Goal: Task Accomplishment & Management: Manage account settings

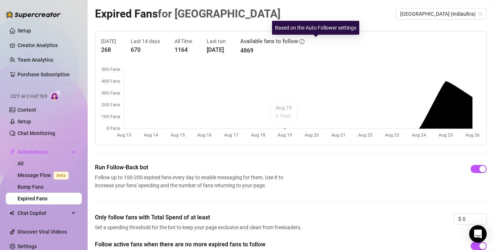
click at [304, 41] on icon "info-circle" at bounding box center [301, 41] width 5 height 5
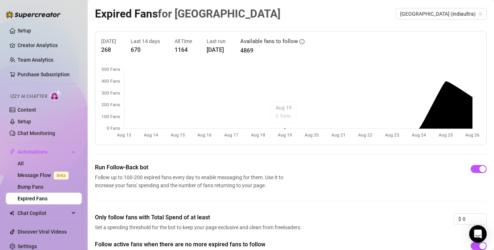
scroll to position [5, 0]
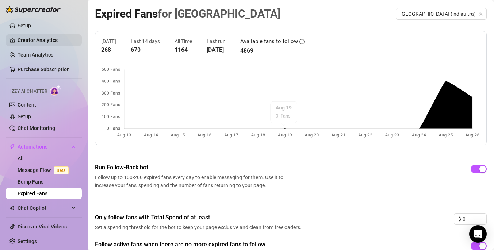
click at [31, 41] on link "Creator Analytics" at bounding box center [47, 40] width 58 height 12
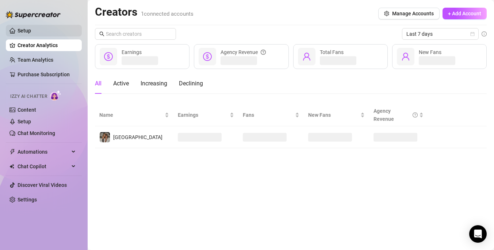
click at [31, 29] on link "Setup" at bounding box center [25, 31] width 14 height 6
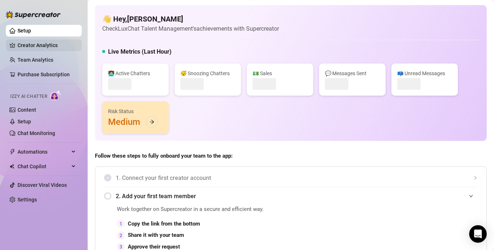
click at [34, 44] on link "Creator Analytics" at bounding box center [47, 45] width 58 height 12
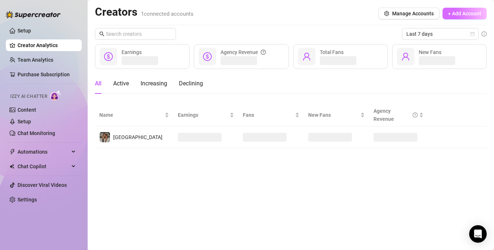
click at [471, 12] on span "+ Add Account" at bounding box center [464, 14] width 33 height 6
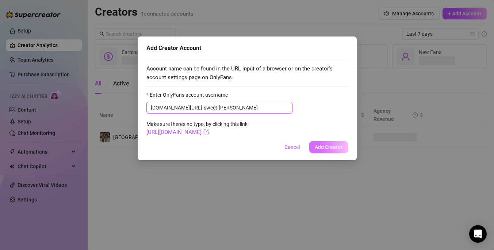
type input "sweet-[PERSON_NAME]"
click at [321, 147] on span "Add Creator" at bounding box center [329, 147] width 28 height 6
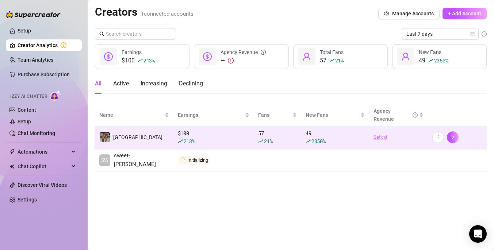
click at [383, 137] on link "Set cut" at bounding box center [398, 137] width 50 height 7
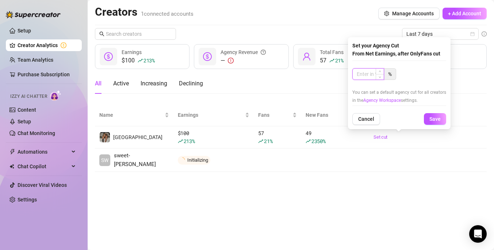
click at [376, 78] on div at bounding box center [368, 74] width 32 height 12
type input "60"
click at [432, 119] on span "Save" at bounding box center [434, 119] width 11 height 6
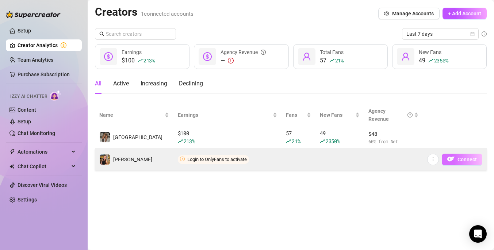
click at [456, 156] on button "Connect" at bounding box center [462, 160] width 41 height 12
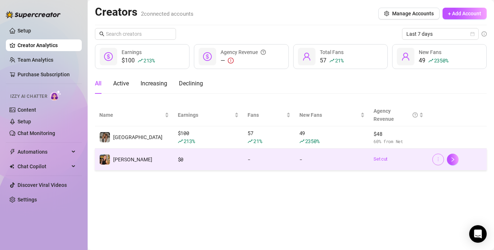
click at [439, 159] on icon "more" at bounding box center [437, 159] width 5 height 5
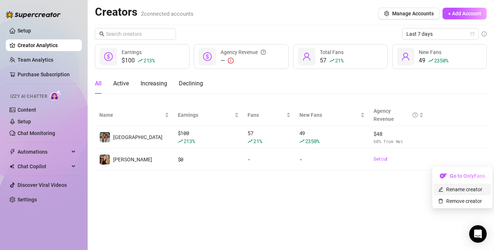
click at [447, 187] on link "Rename creator" at bounding box center [460, 190] width 44 height 6
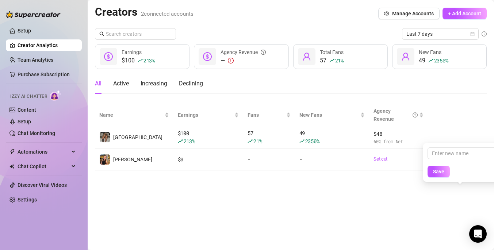
click at [404, 211] on main "Creators 2 connected accounts Manage Accounts + Add Account Last 7 days $100 21…" at bounding box center [291, 125] width 406 height 250
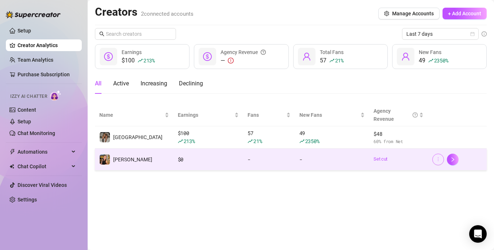
click at [437, 160] on icon "more" at bounding box center [437, 159] width 5 height 5
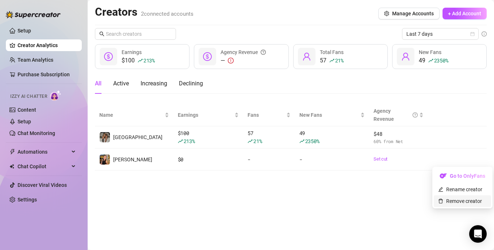
click at [448, 198] on link "Remove creator" at bounding box center [460, 201] width 44 height 6
